Goal: Task Accomplishment & Management: Manage account settings

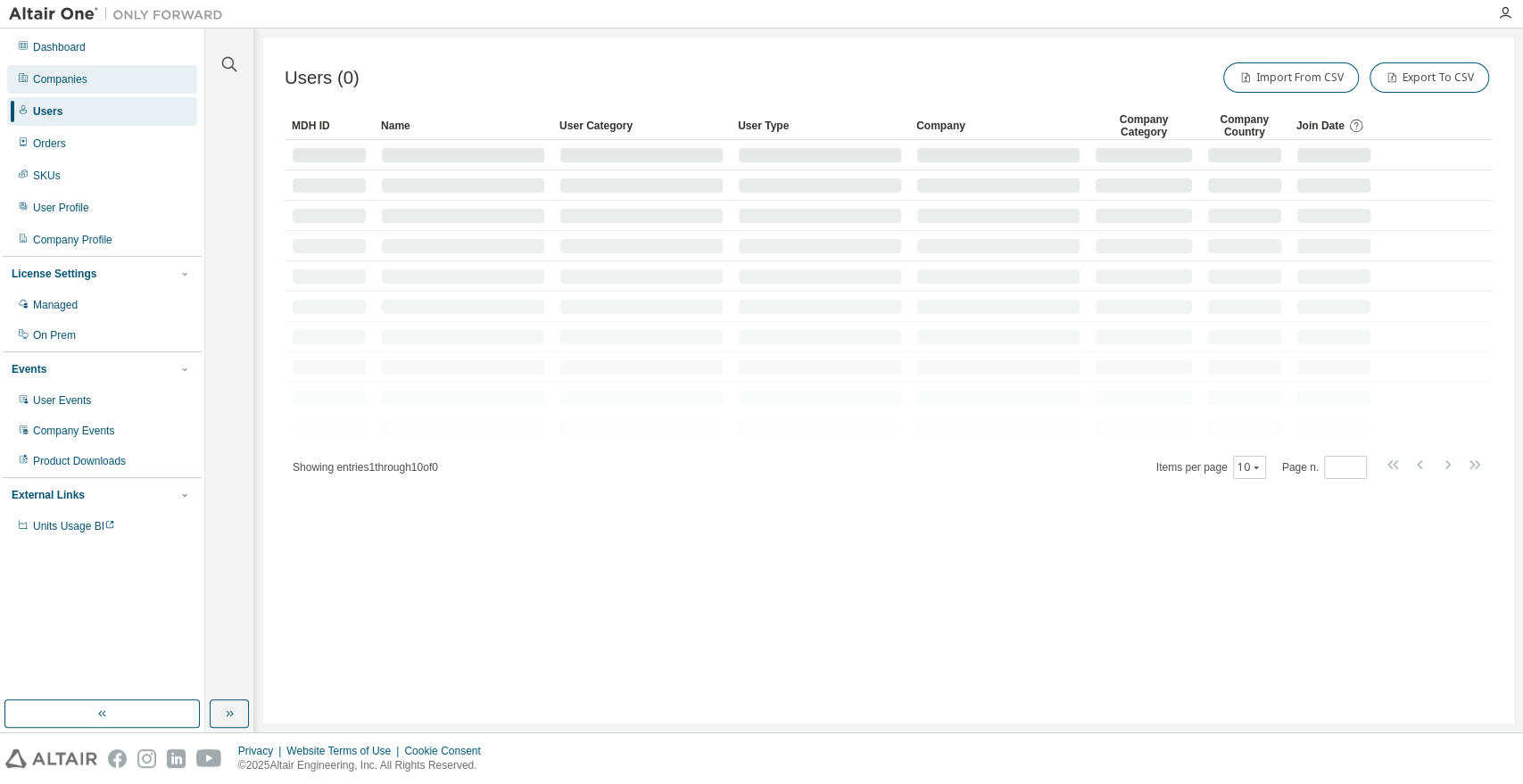
click at [71, 72] on div "Companies" at bounding box center [60, 79] width 54 height 14
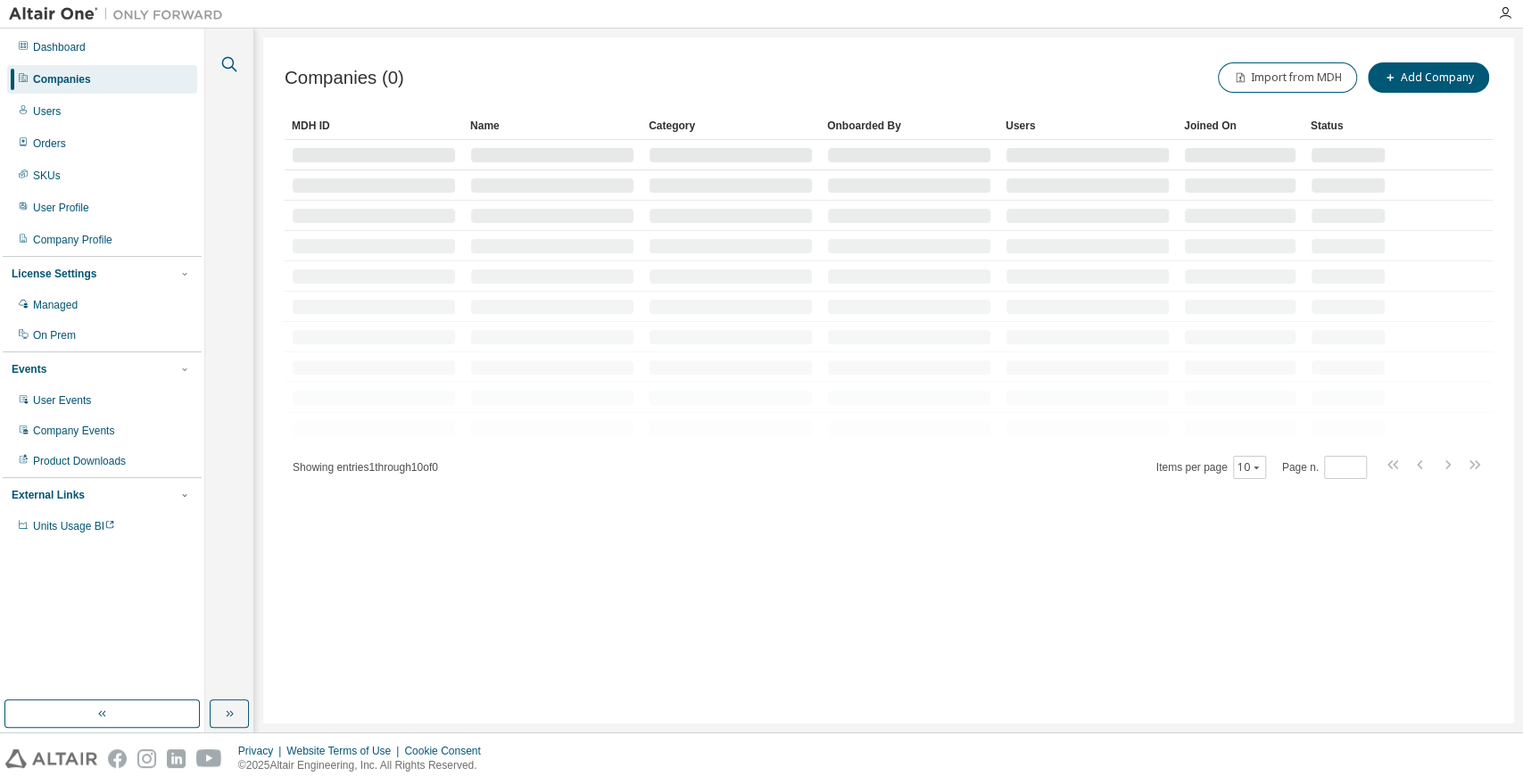
click at [225, 59] on icon "button" at bounding box center [230, 64] width 22 height 22
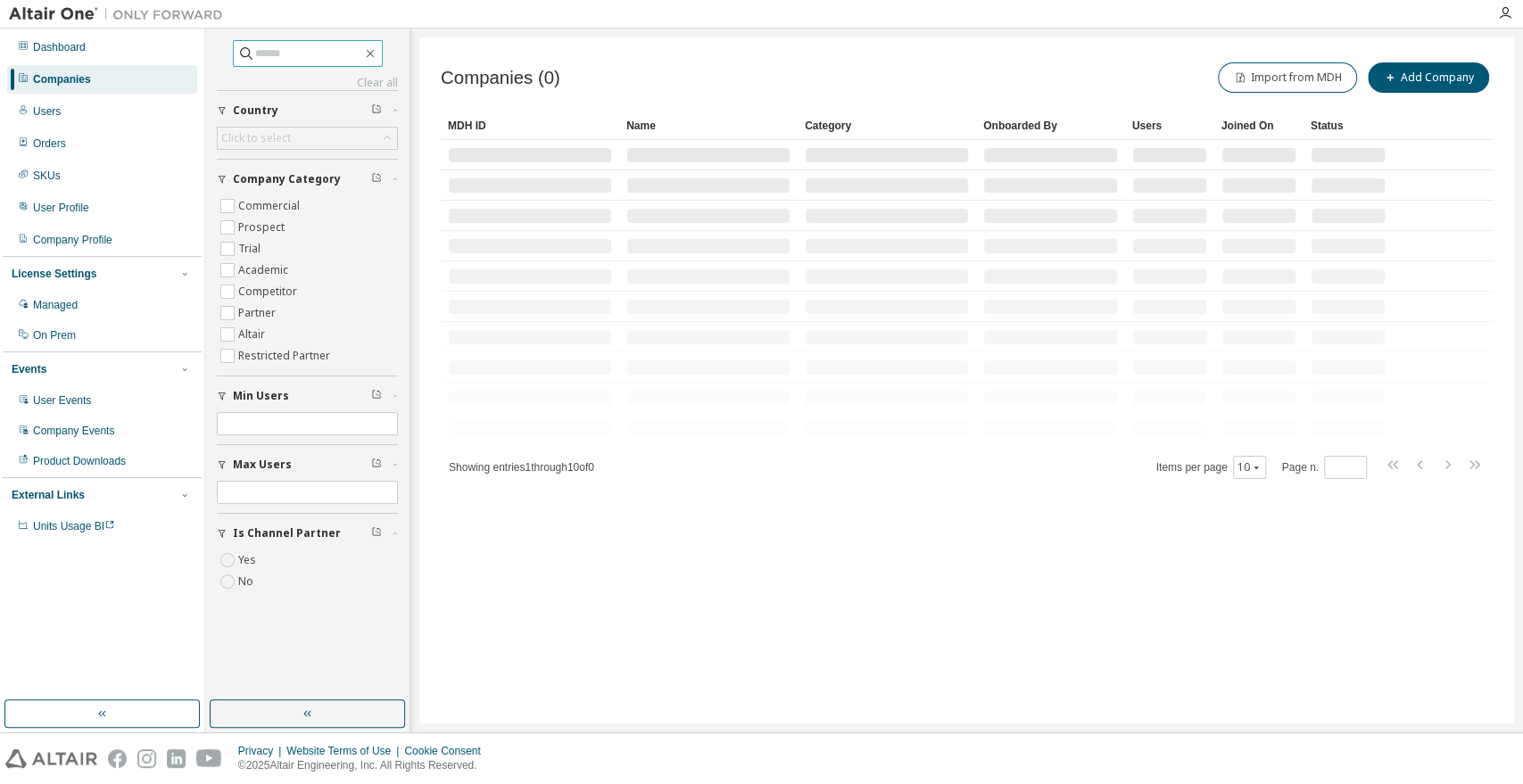
click at [331, 61] on input "text" at bounding box center [308, 54] width 107 height 18
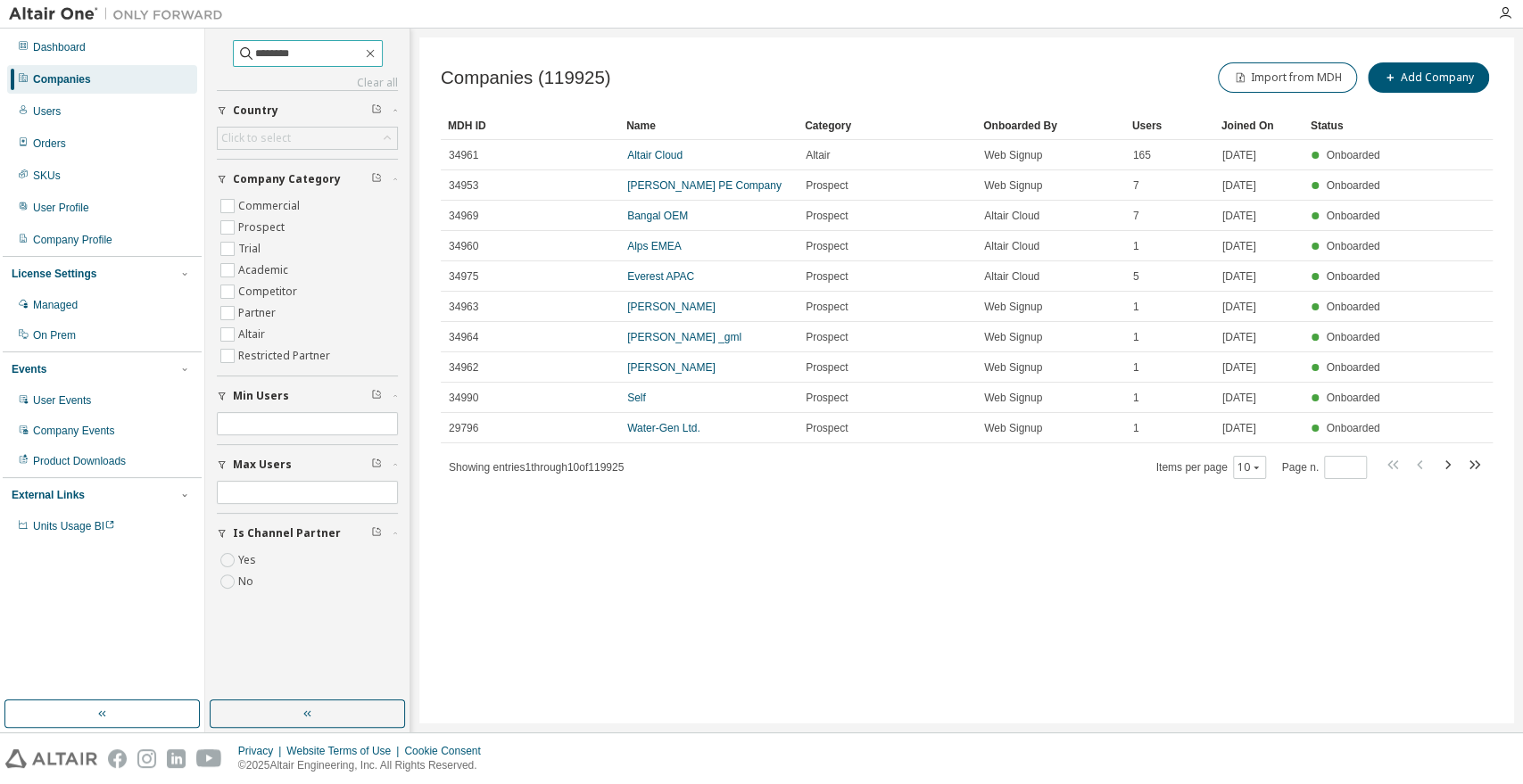
type input "********"
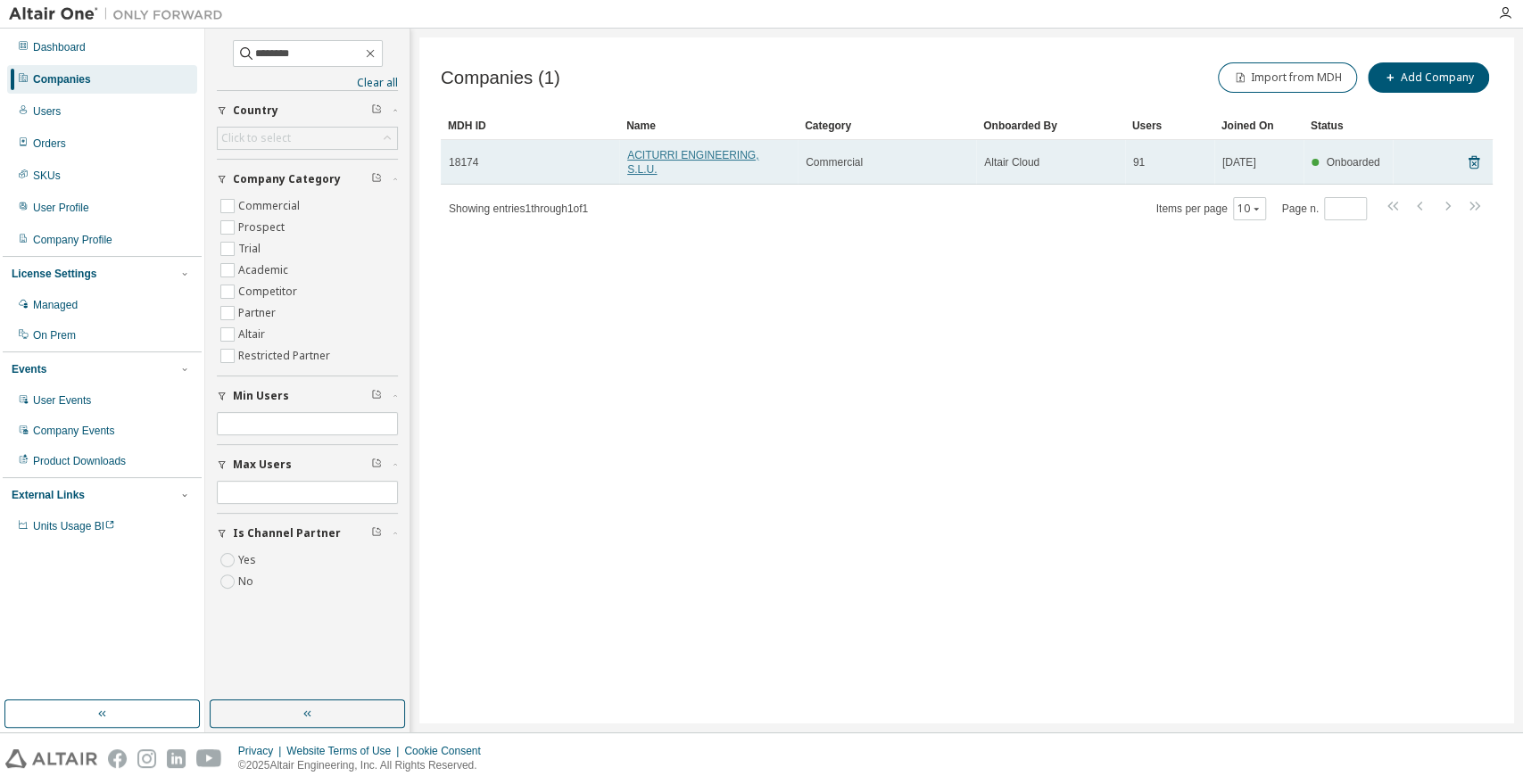
click at [675, 160] on link "ACITURRI ENGINEERING, S.L.U." at bounding box center [693, 162] width 131 height 27
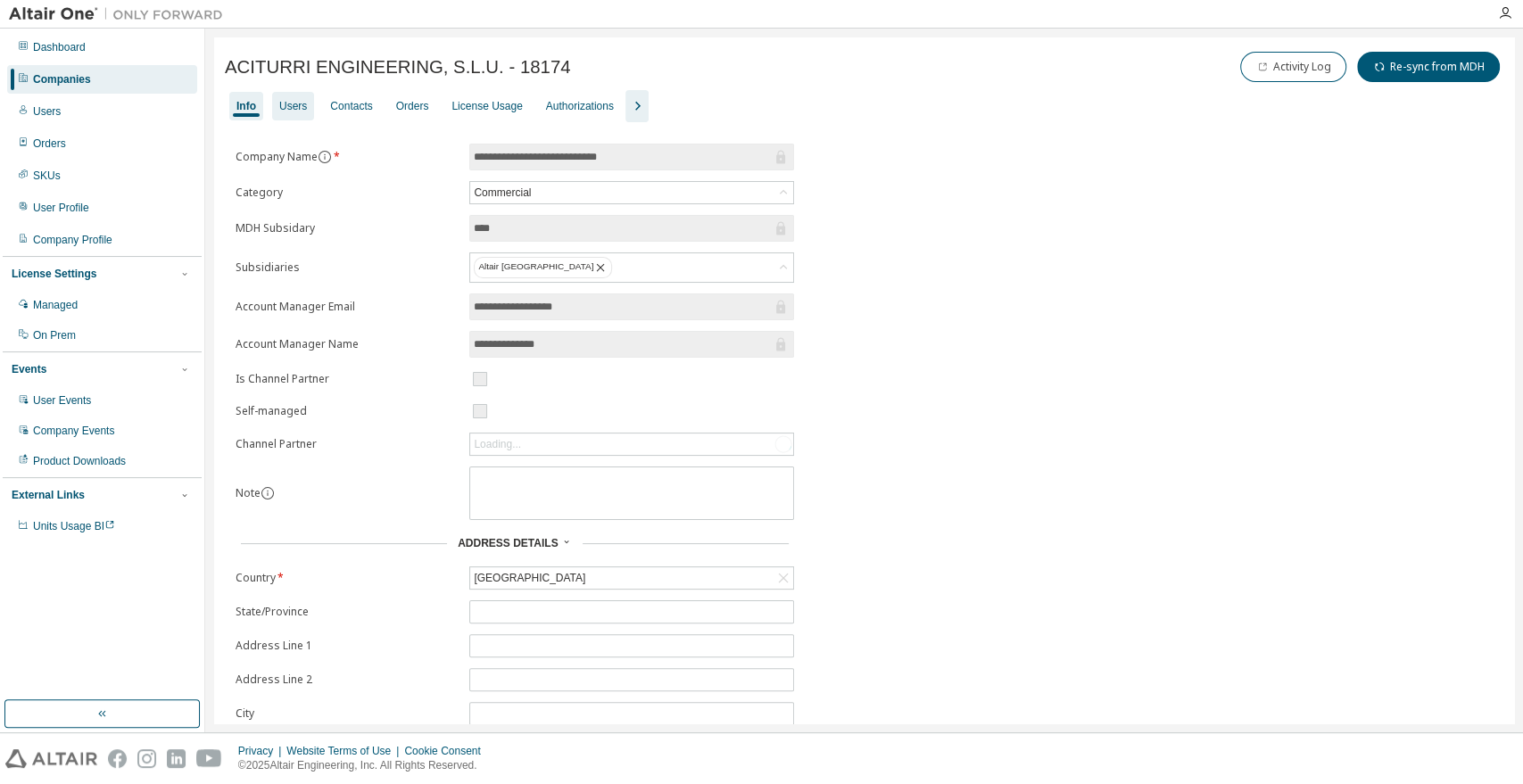
click at [289, 107] on div "Users" at bounding box center [293, 106] width 28 height 14
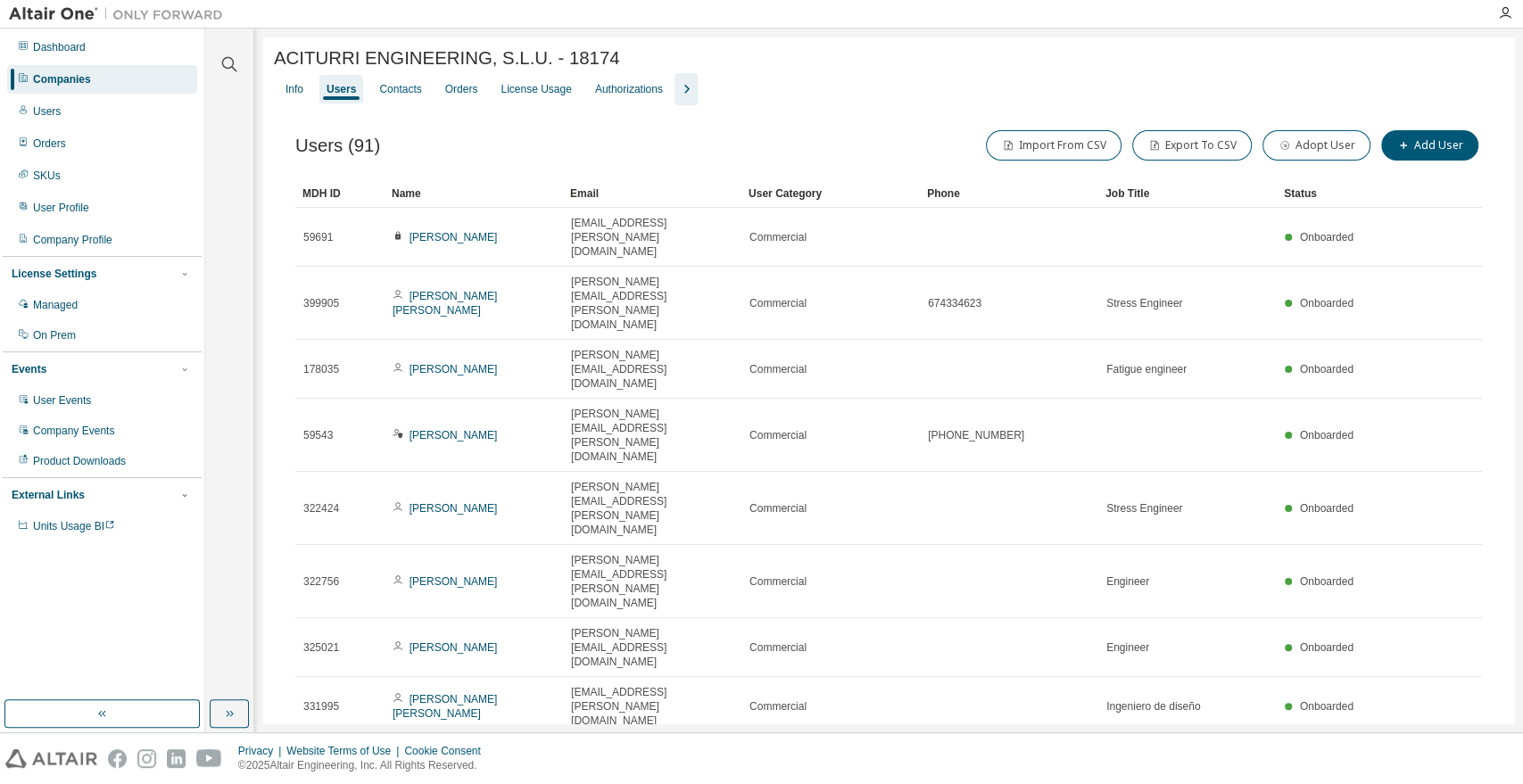
click at [1236, 647] on div "100" at bounding box center [1295, 648] width 142 height 22
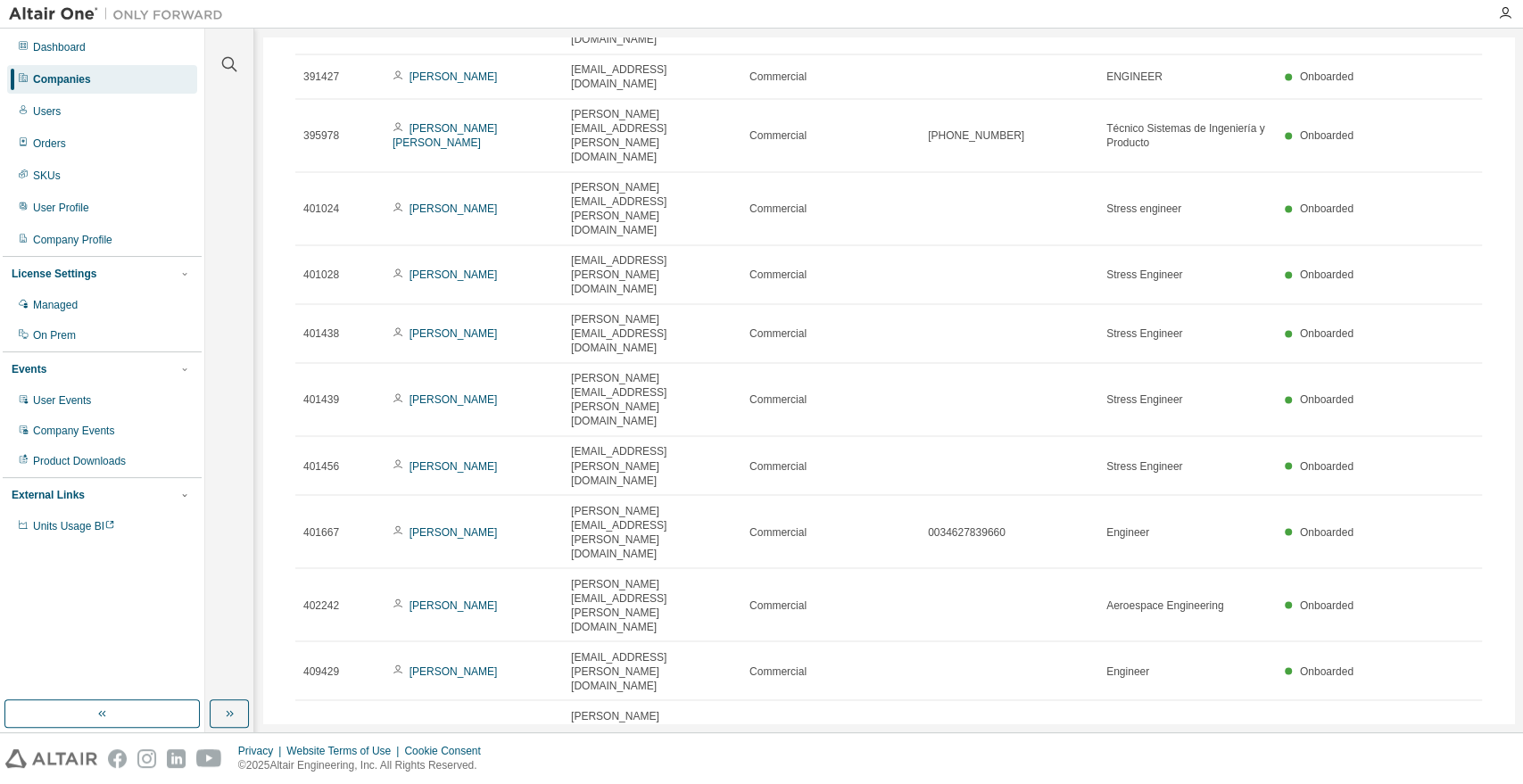
scroll to position [1856, 0]
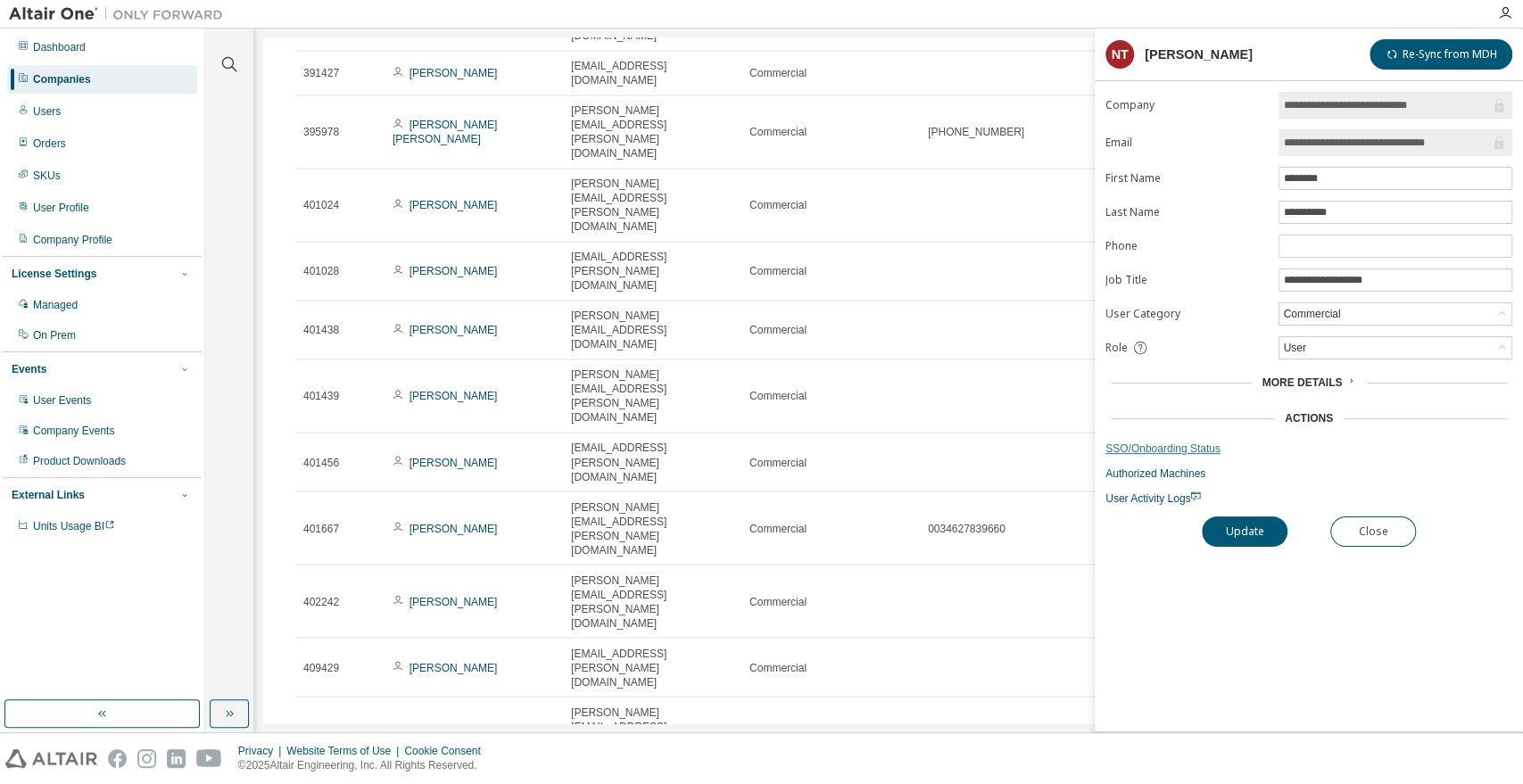
click at [1175, 443] on link "SSO/Onboarding Status" at bounding box center [1309, 448] width 407 height 14
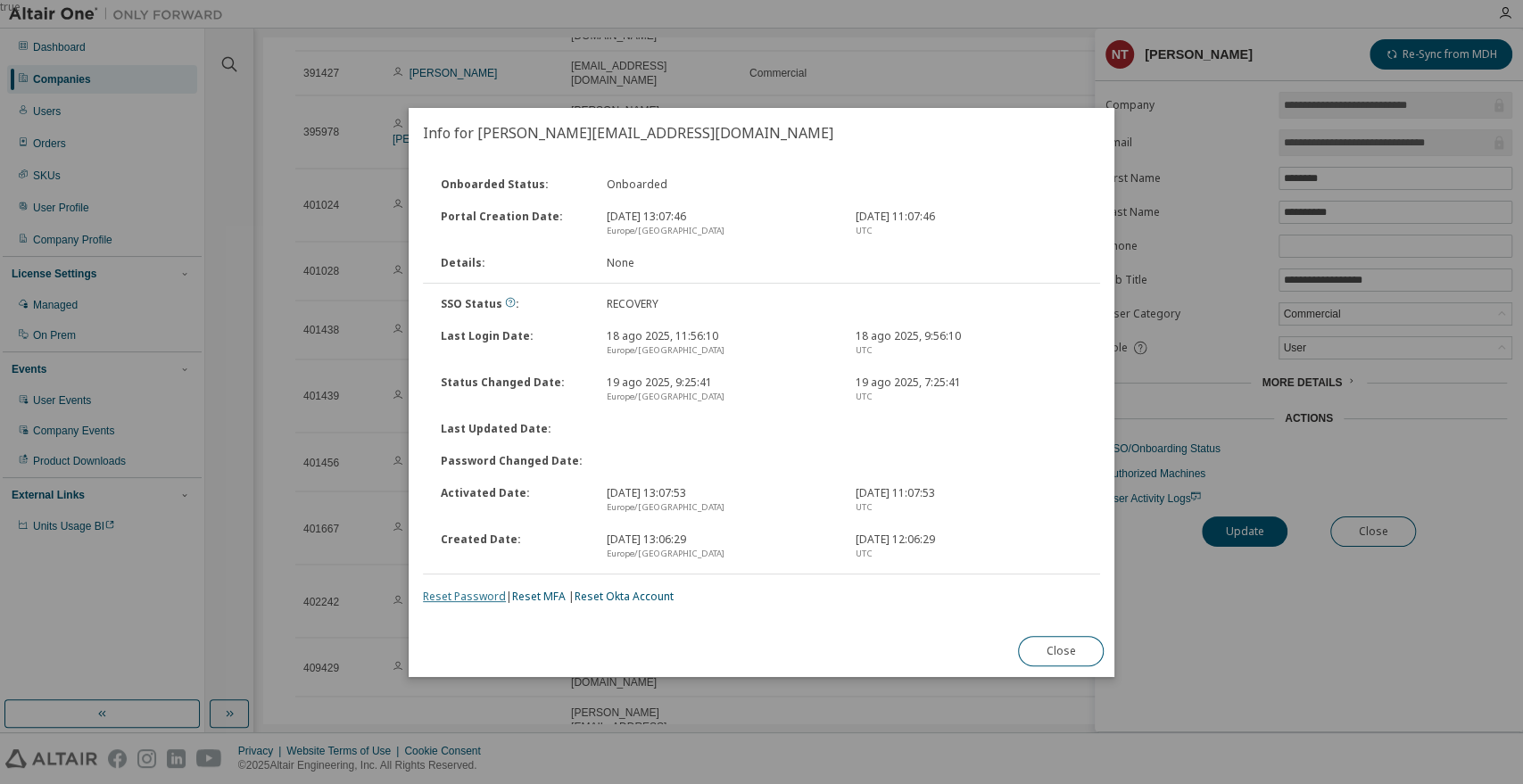
click at [435, 597] on link "Reset Password" at bounding box center [465, 596] width 83 height 15
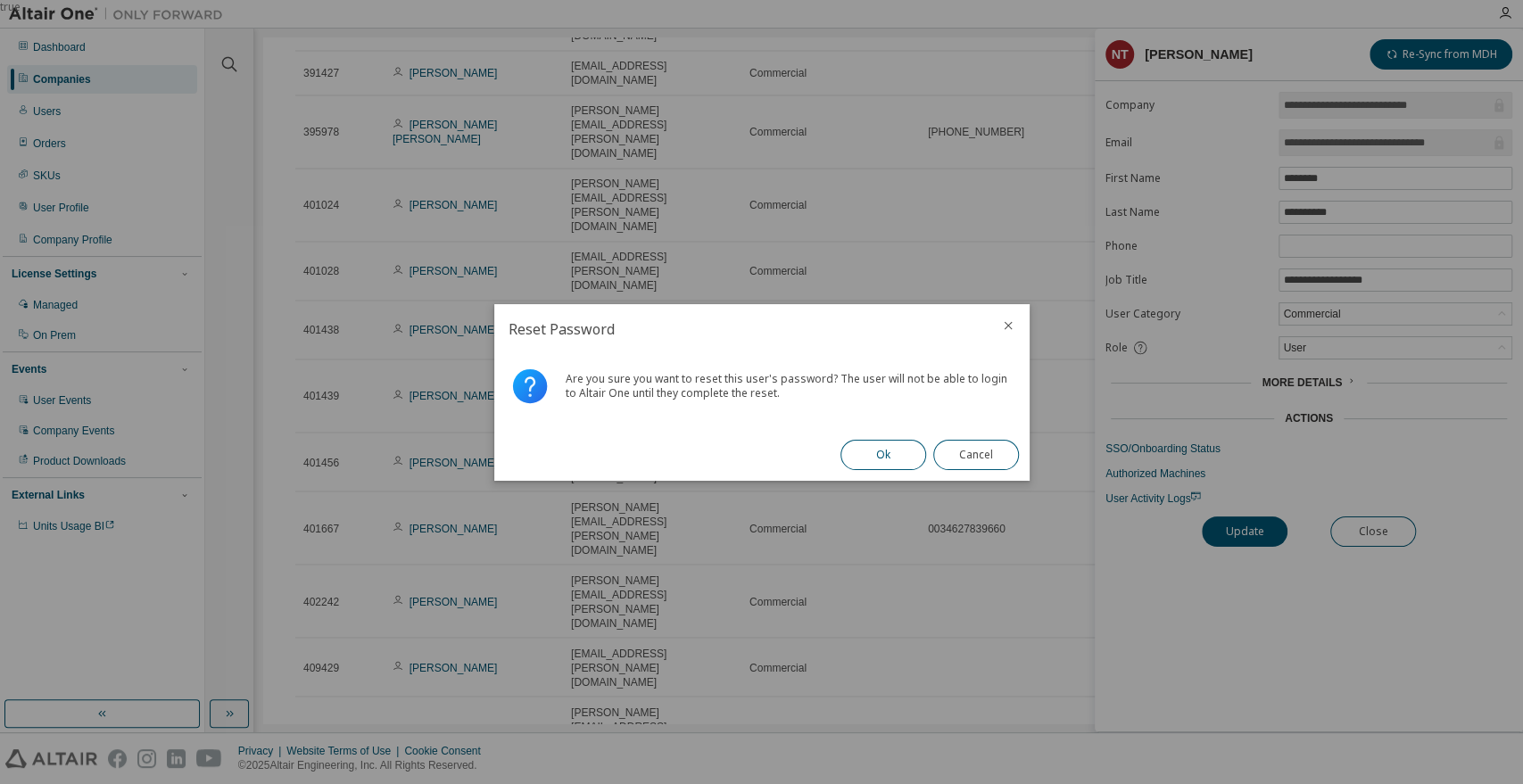
click at [880, 464] on button "Ok" at bounding box center [883, 455] width 86 height 31
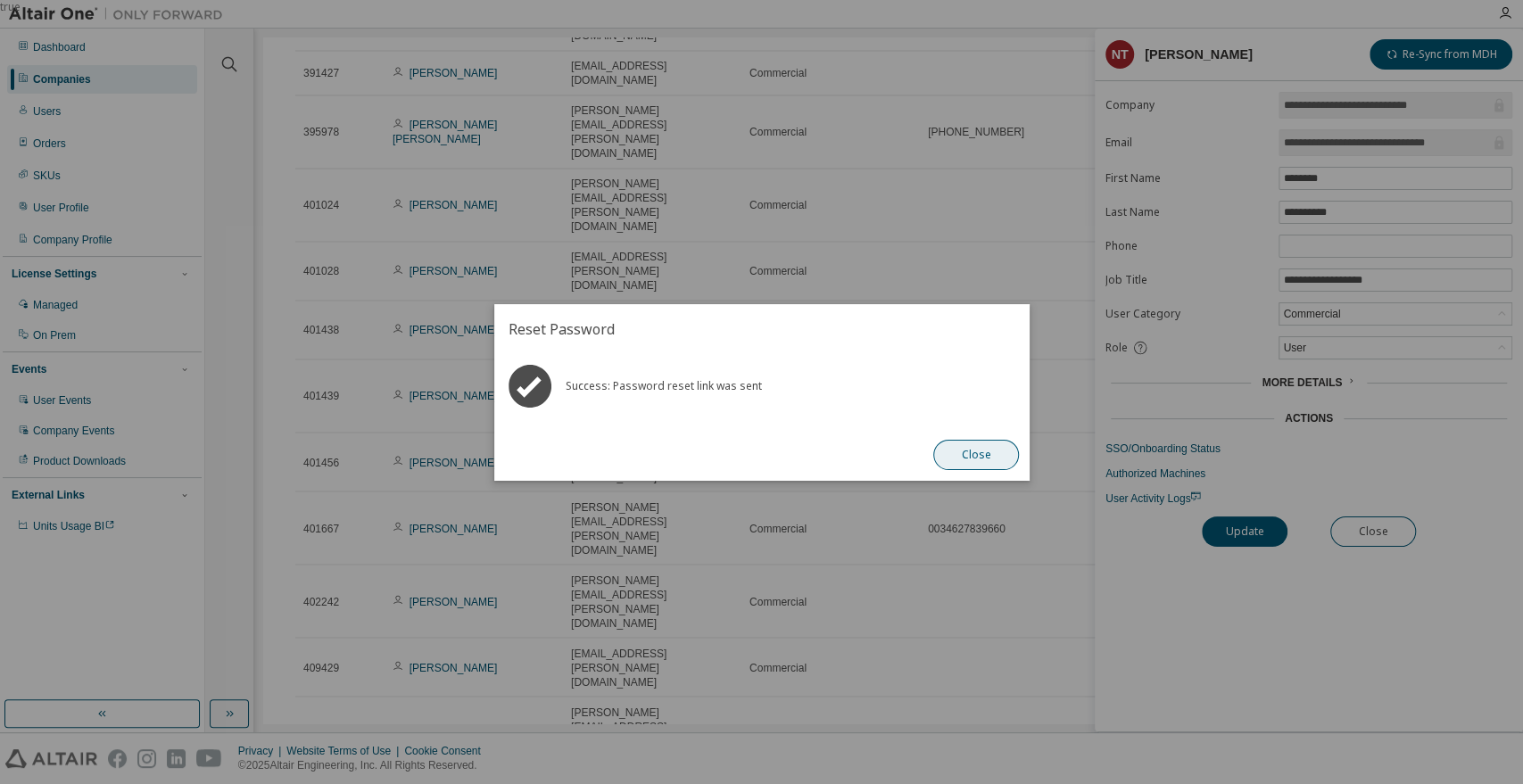
click at [982, 454] on button "Close" at bounding box center [975, 455] width 86 height 31
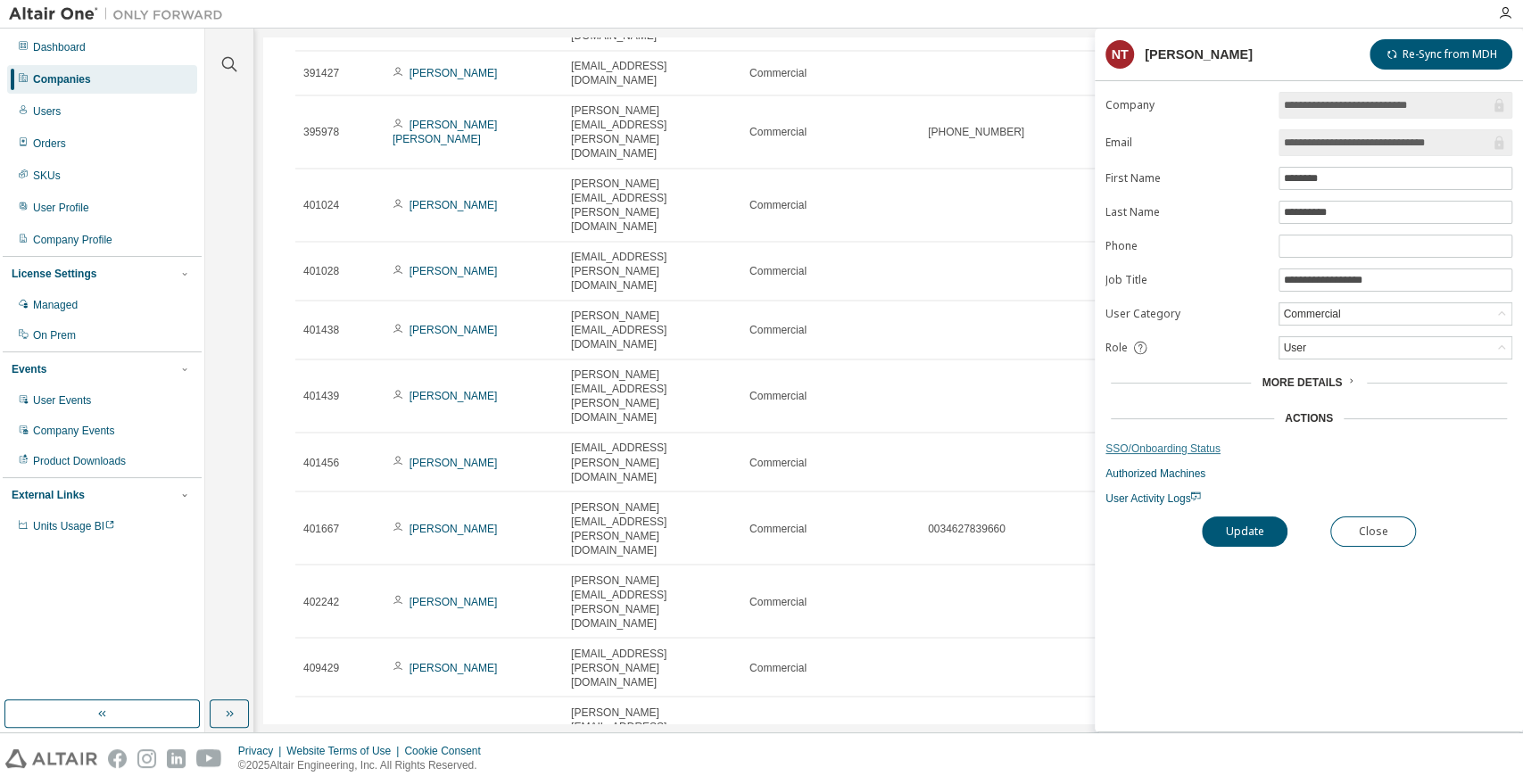
click at [1174, 445] on link "SSO/Onboarding Status" at bounding box center [1309, 448] width 407 height 14
